Goal: Browse casually: Explore the website without a specific task or goal

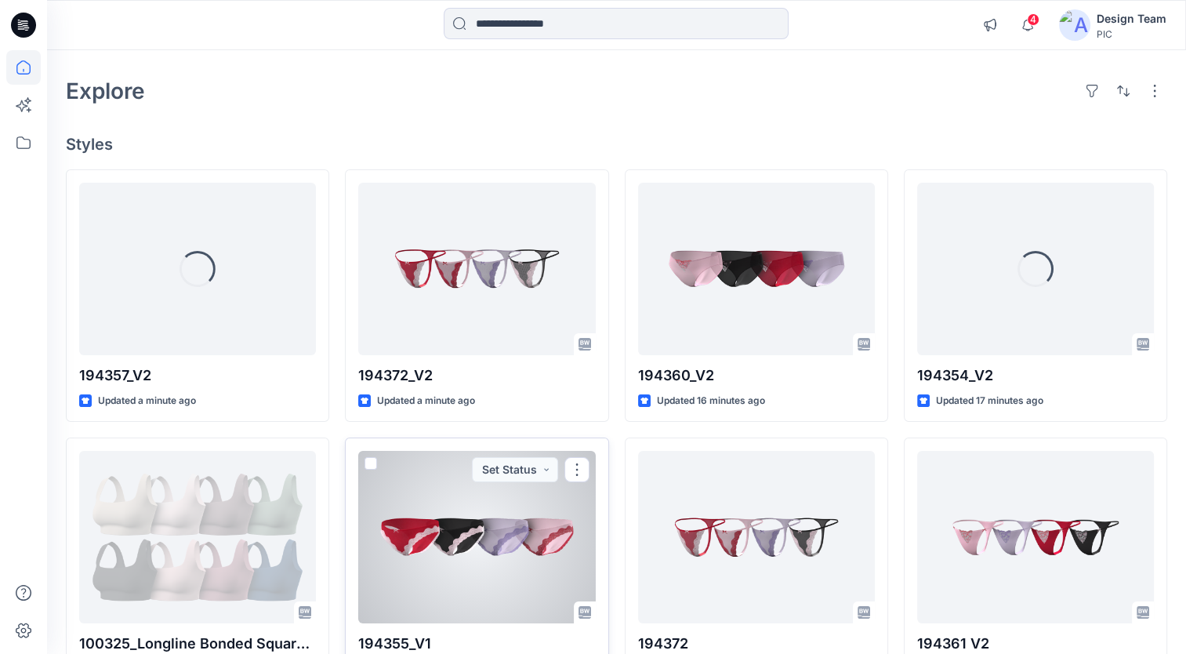
scroll to position [78, 0]
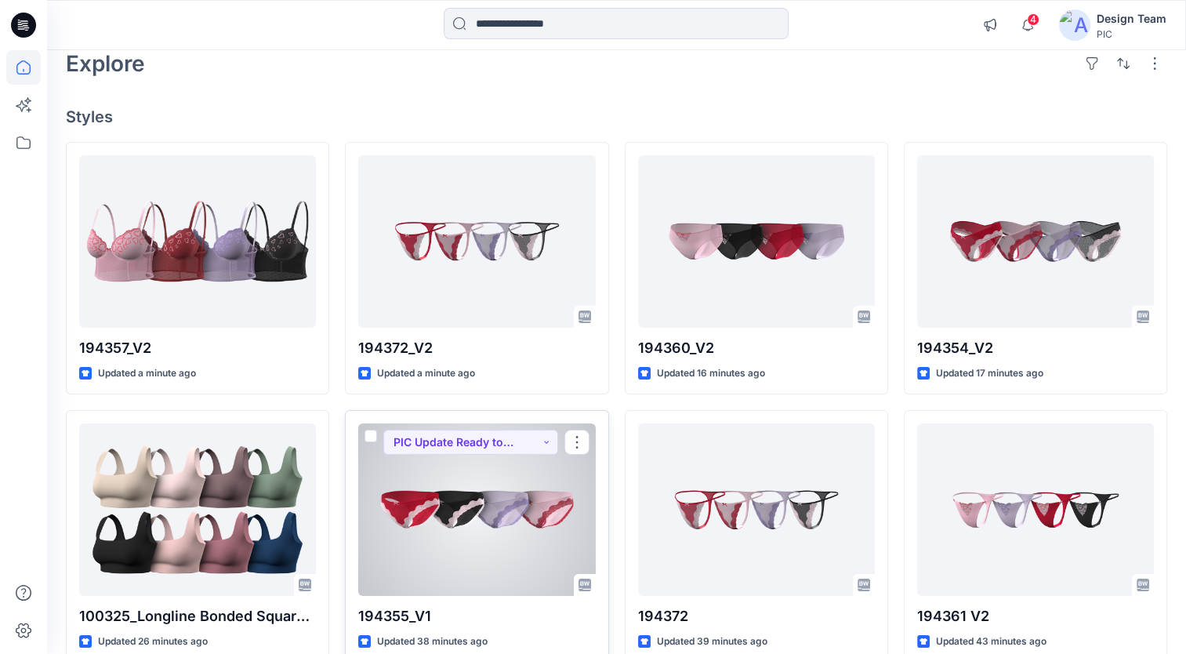
click at [470, 538] on div at bounding box center [476, 509] width 237 height 172
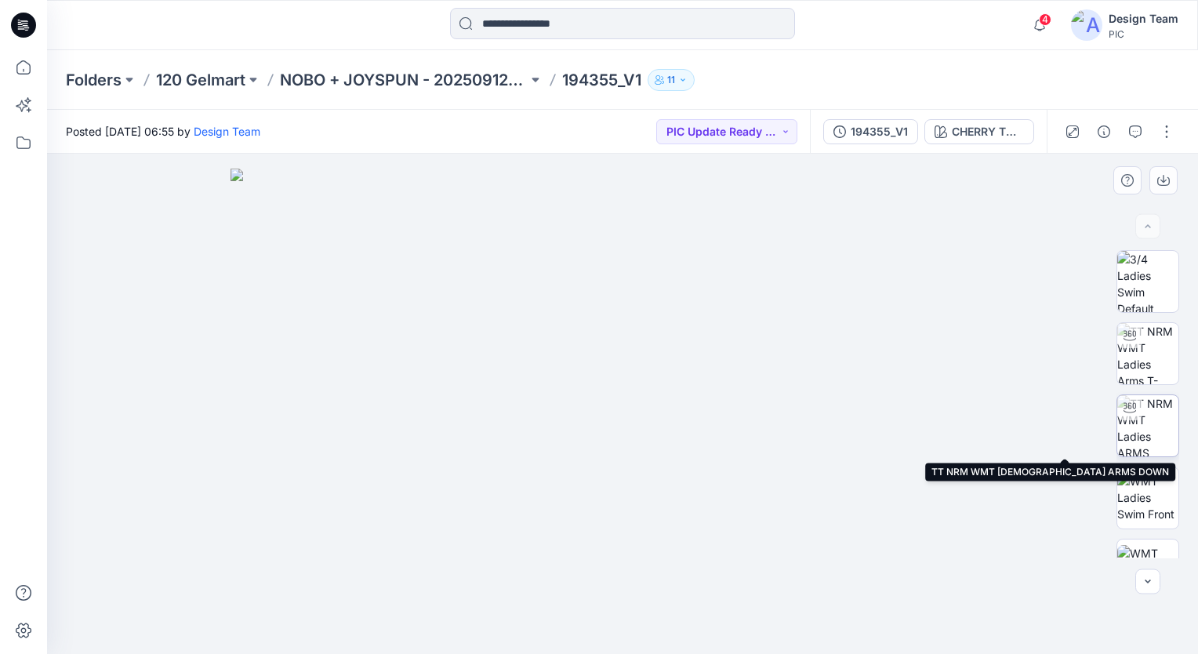
click at [1156, 434] on img at bounding box center [1147, 425] width 61 height 61
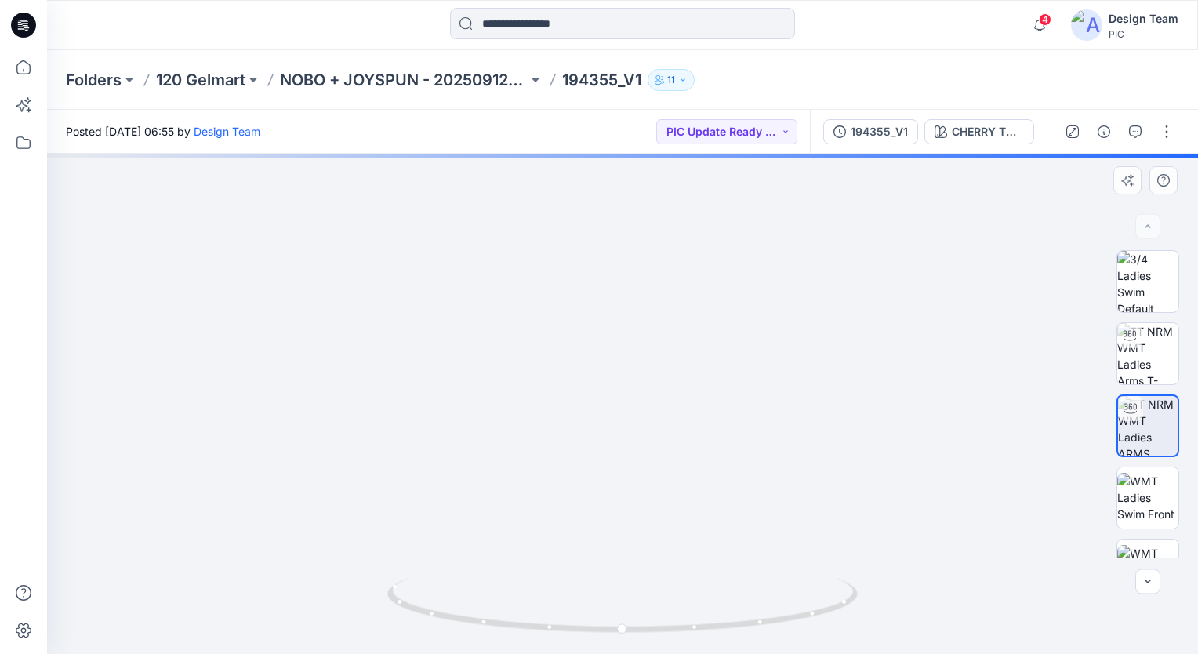
drag, startPoint x: 616, startPoint y: 498, endPoint x: 659, endPoint y: 234, distance: 267.7
click at [659, 234] on img at bounding box center [665, 72] width 1340 height 1163
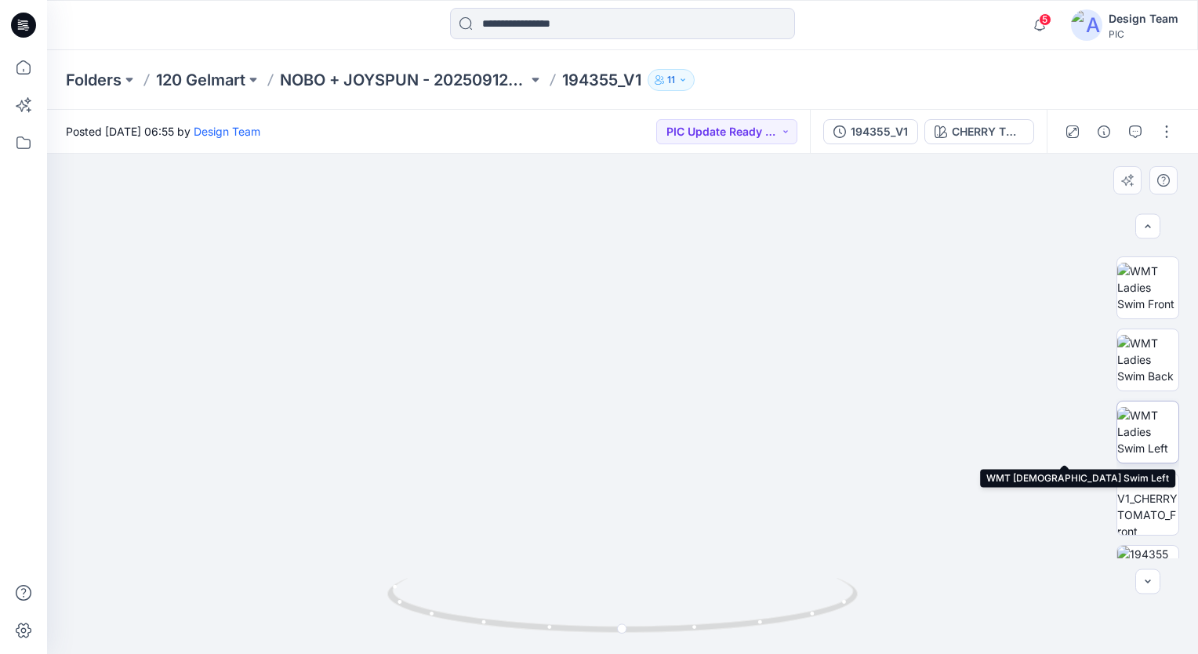
scroll to position [235, 0]
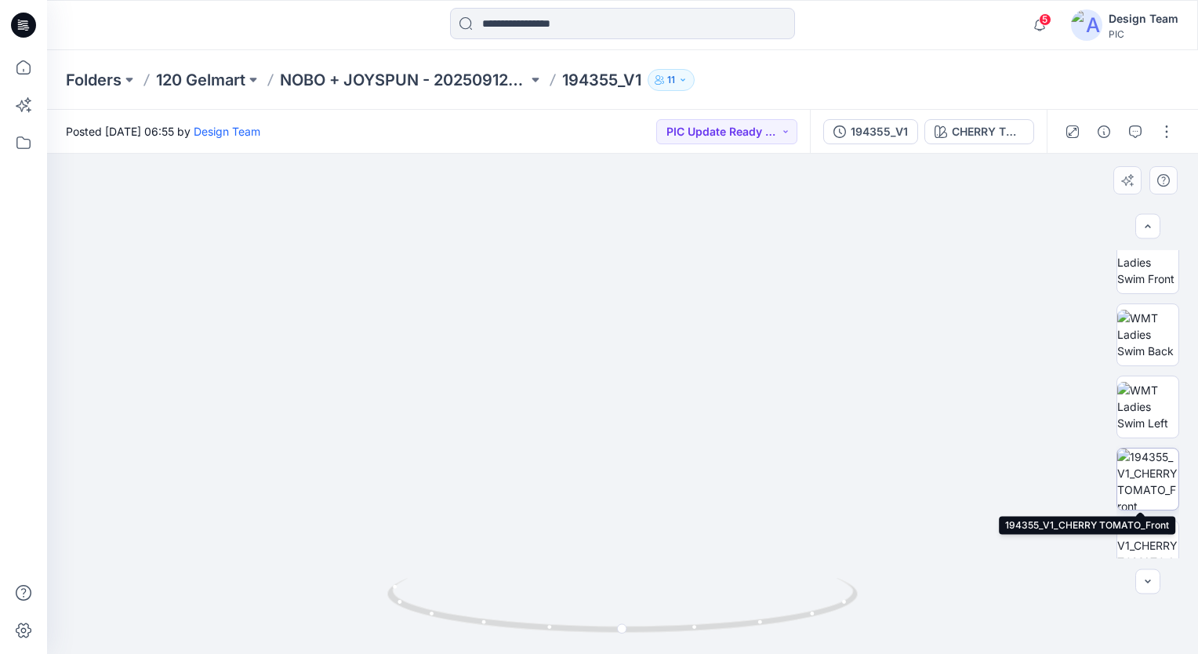
click at [1143, 491] on img at bounding box center [1147, 478] width 61 height 61
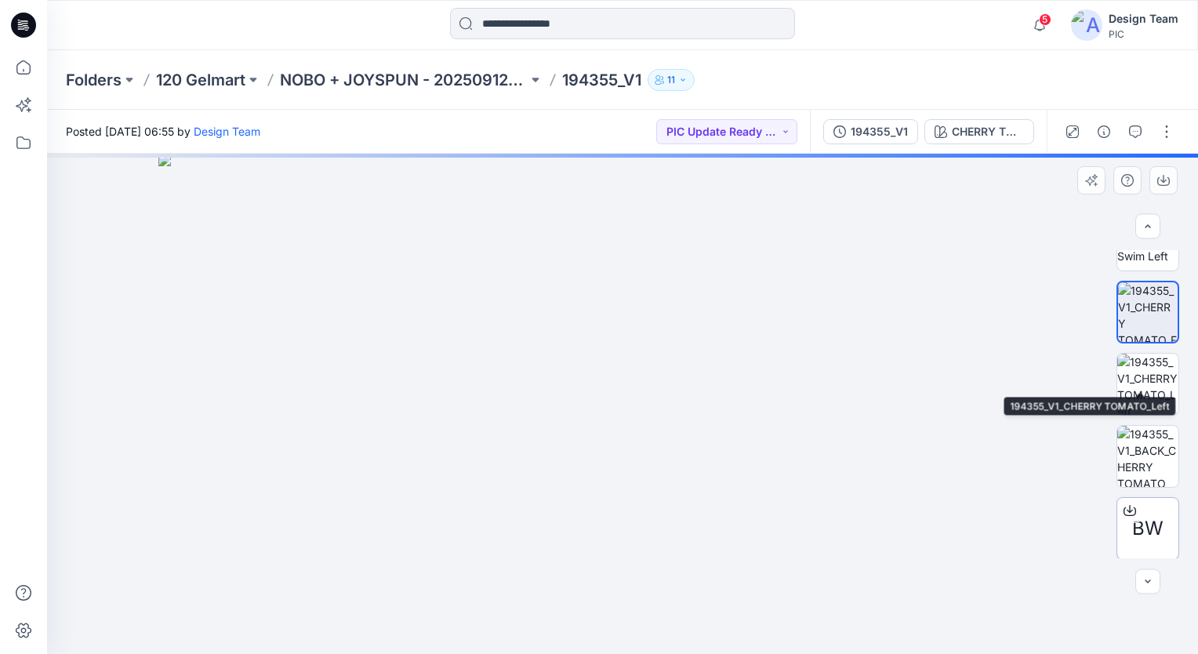
scroll to position [470, 0]
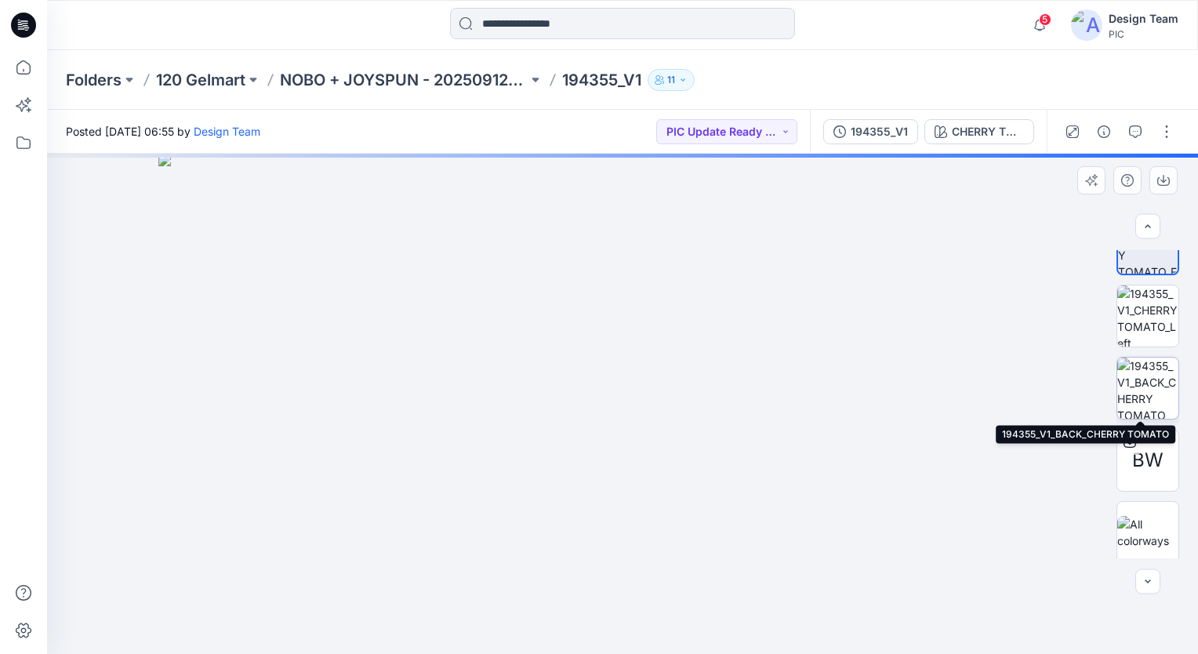
click at [1141, 390] on img at bounding box center [1147, 387] width 61 height 61
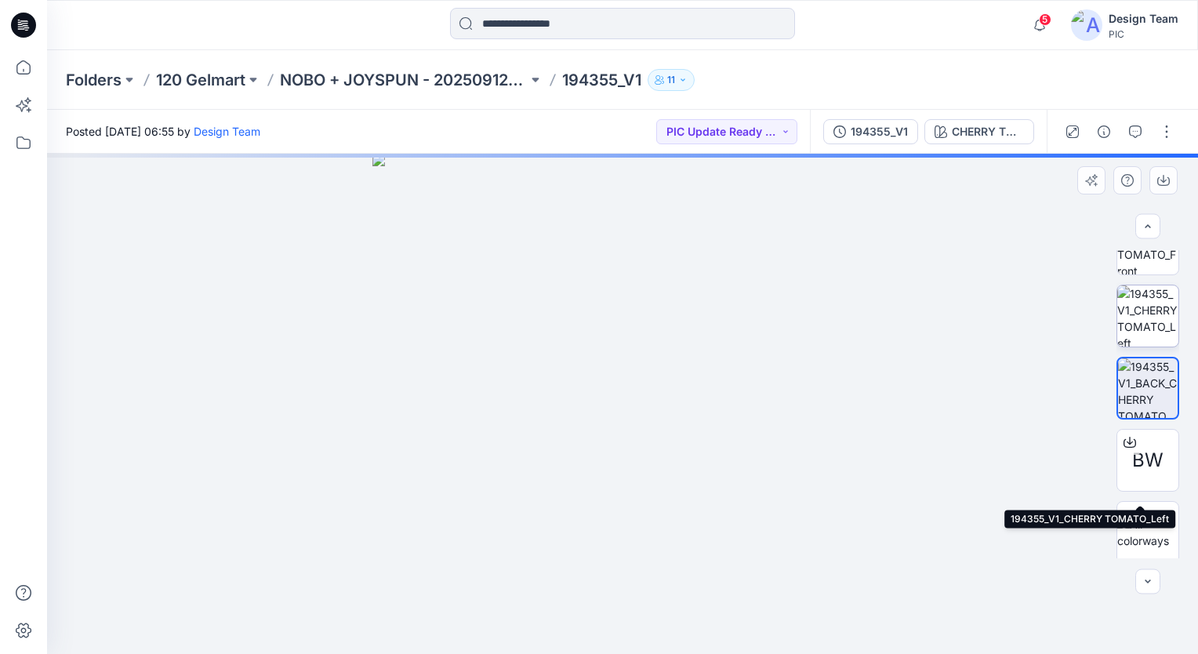
scroll to position [314, 0]
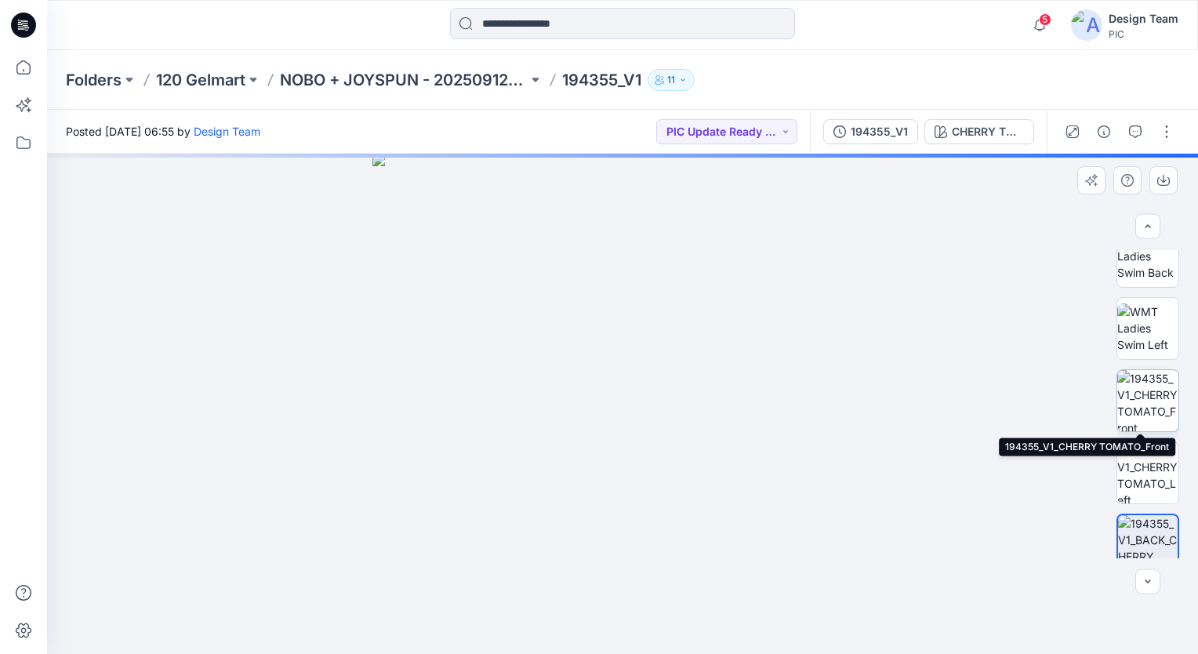
click at [1139, 395] on img at bounding box center [1147, 400] width 61 height 61
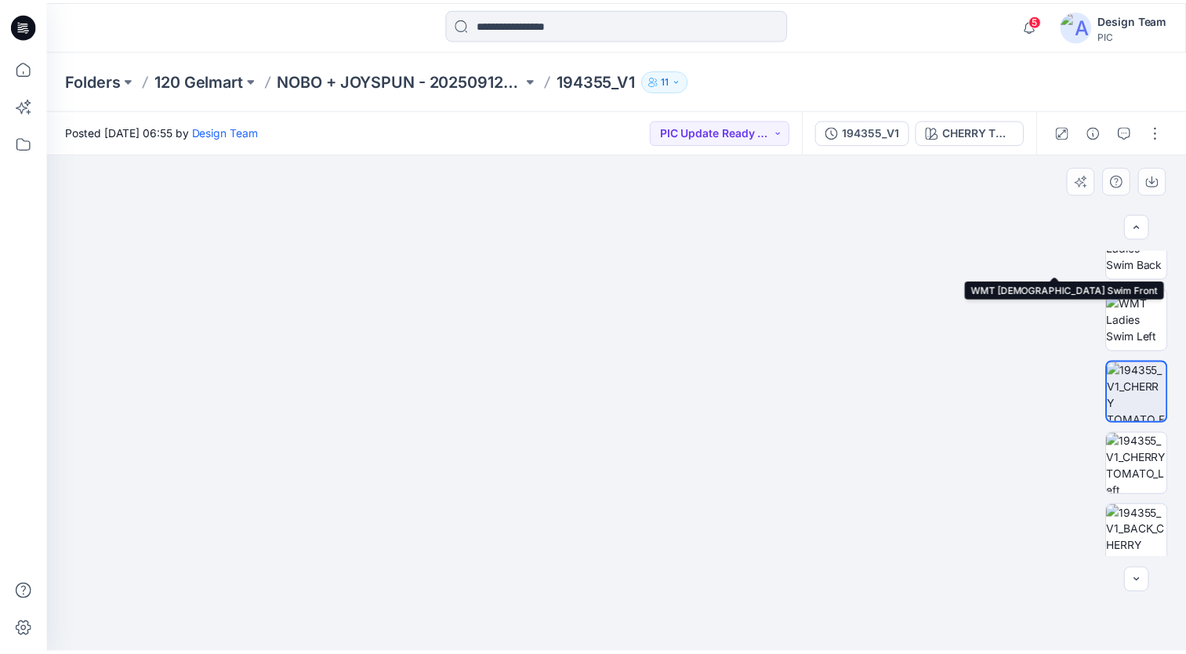
scroll to position [392, 0]
